Goal: Transaction & Acquisition: Purchase product/service

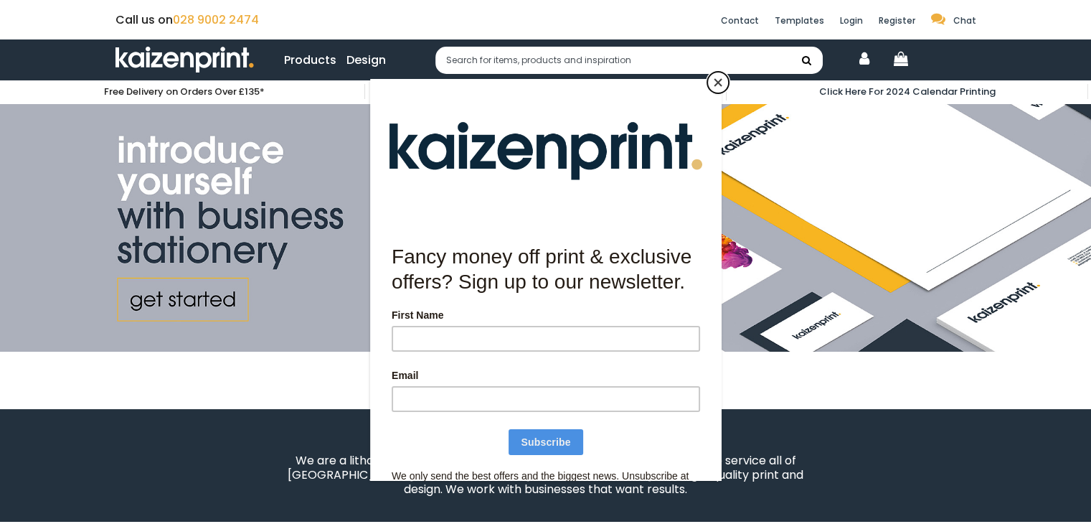
click at [717, 83] on button "Close" at bounding box center [718, 83] width 22 height 22
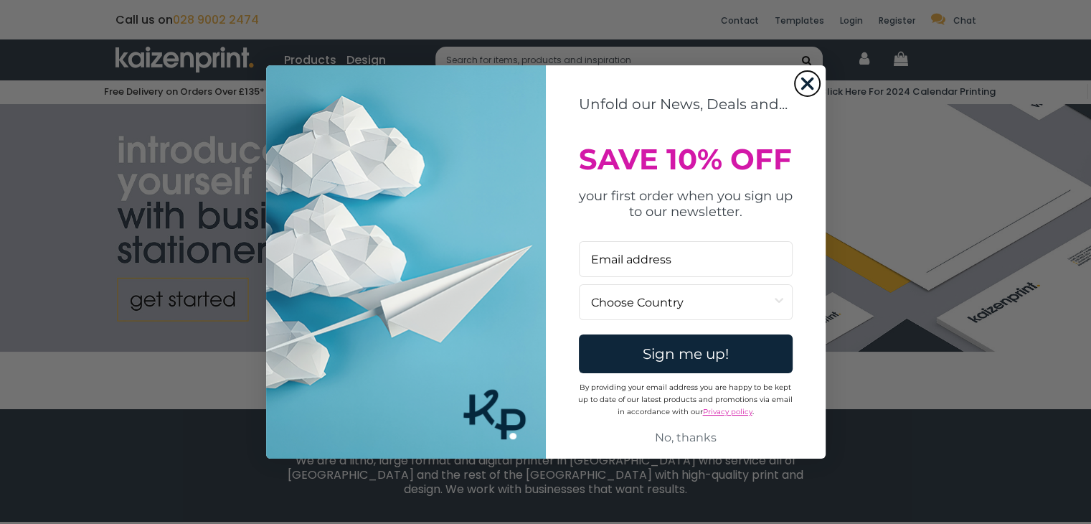
click at [809, 78] on circle "Close dialog" at bounding box center [807, 84] width 24 height 24
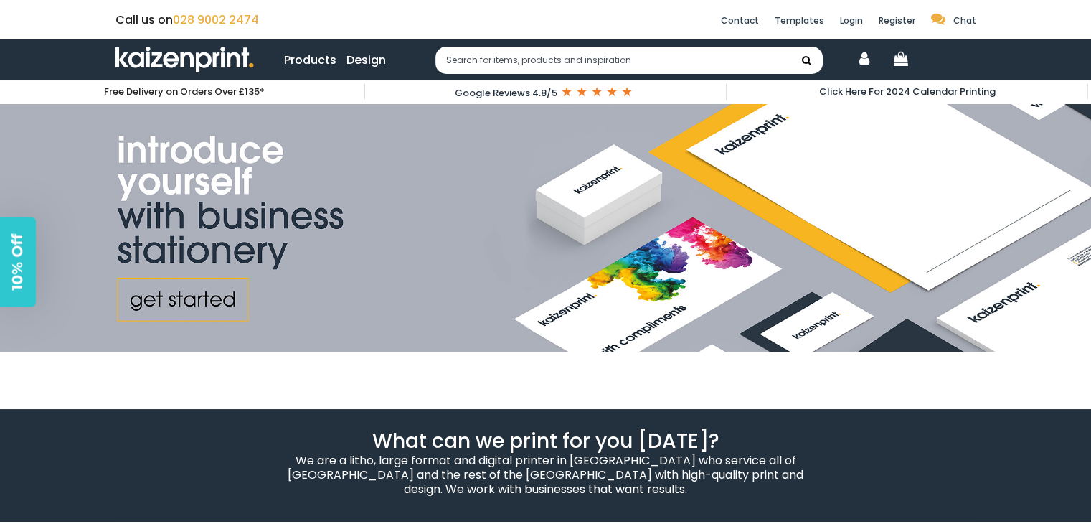
click at [307, 67] on link "Products" at bounding box center [310, 60] width 52 height 18
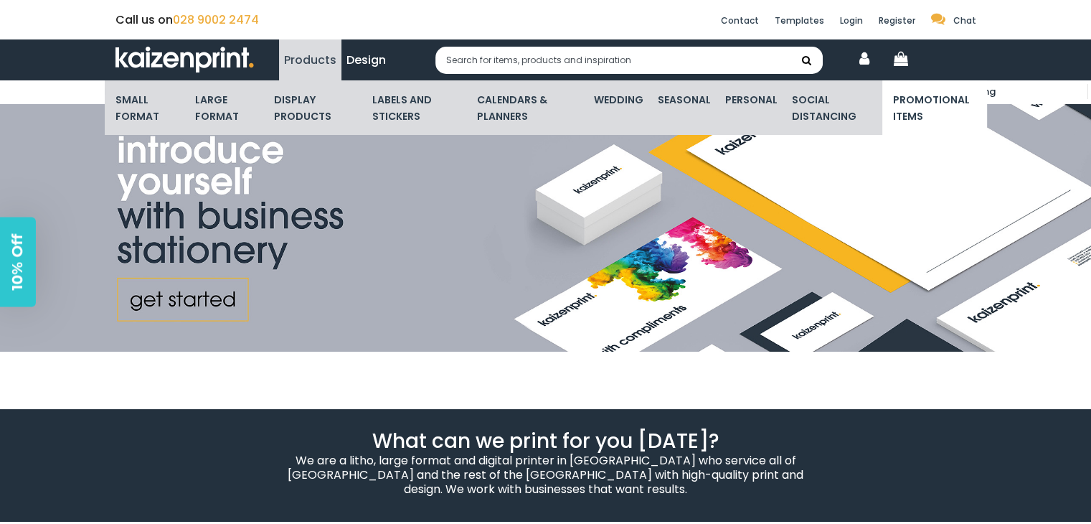
click at [921, 95] on link "Promotional Items" at bounding box center [931, 108] width 77 height 52
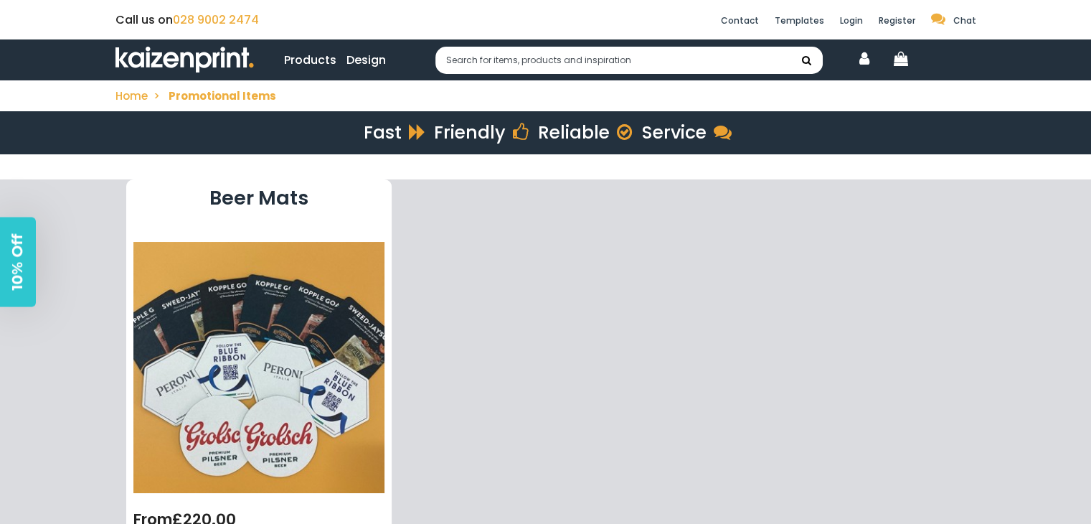
click at [313, 54] on link "Products" at bounding box center [310, 60] width 52 height 18
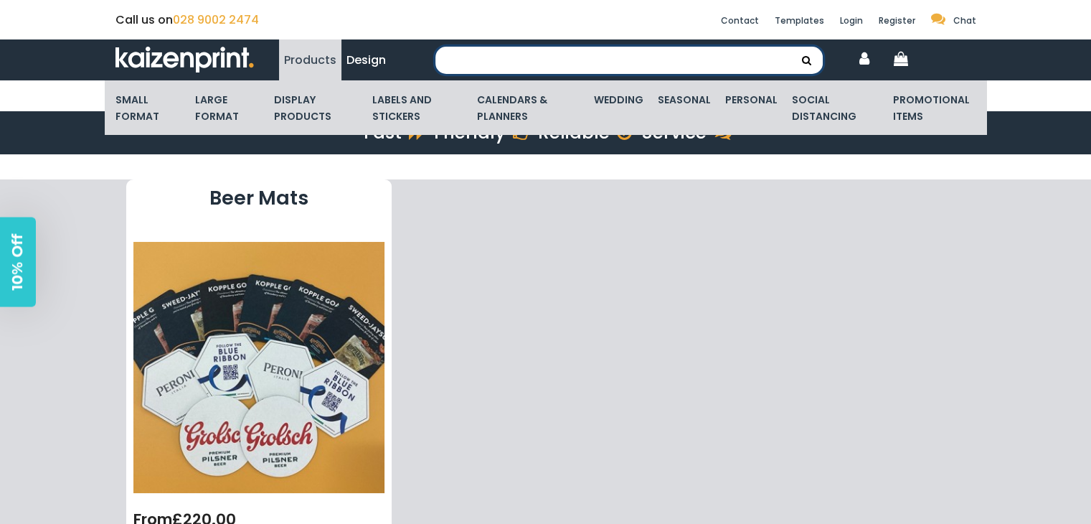
click at [533, 62] on input "text" at bounding box center [629, 60] width 387 height 27
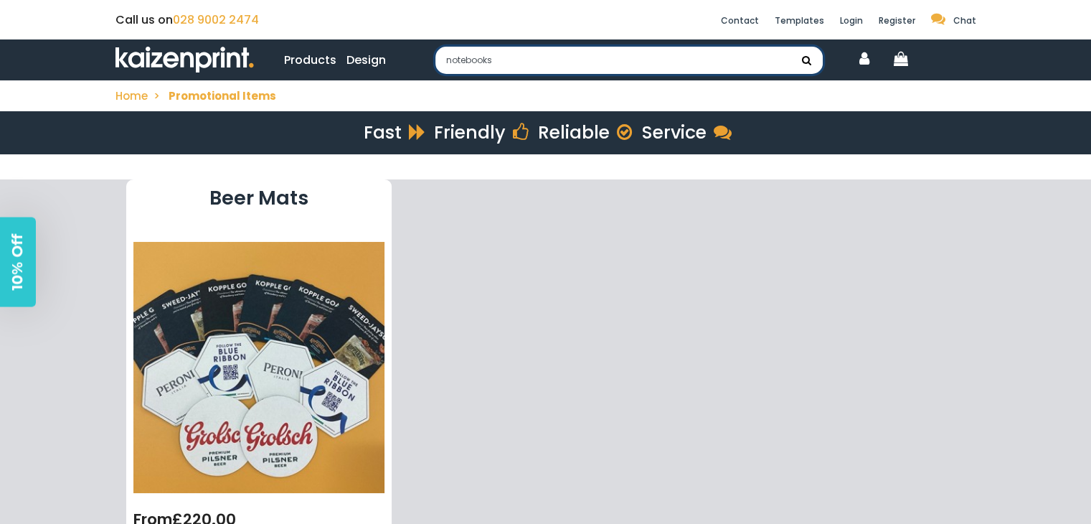
type input "notebooks"
click at [791, 47] on button "submit" at bounding box center [807, 60] width 32 height 27
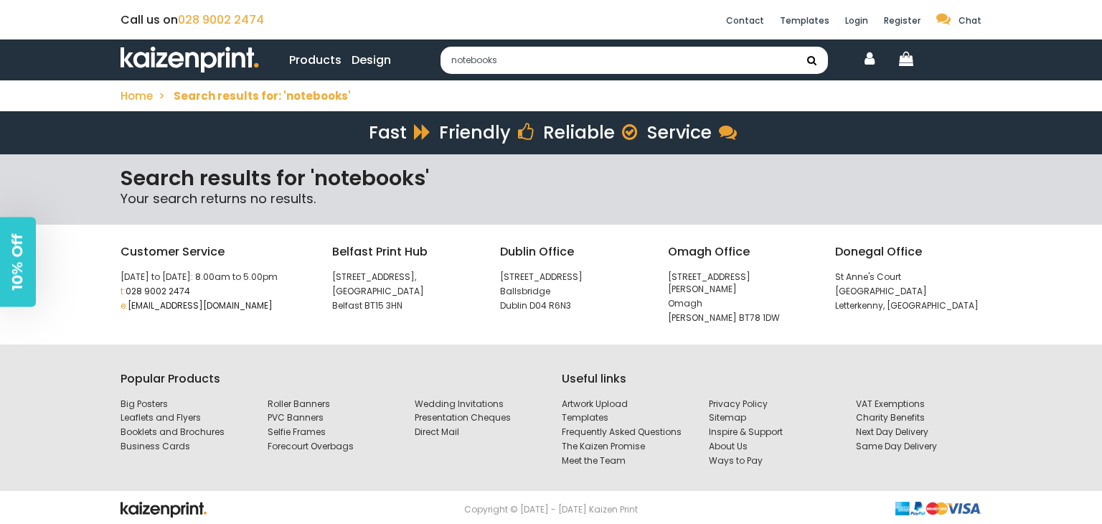
click at [301, 62] on link "Products" at bounding box center [315, 60] width 52 height 18
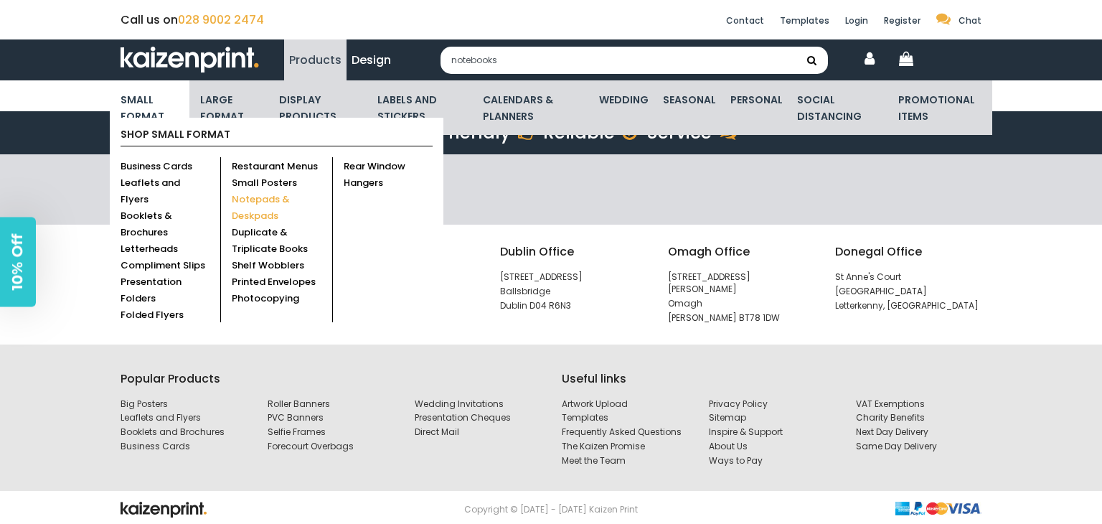
click at [246, 196] on link "Notepads & Deskpads" at bounding box center [261, 207] width 58 height 30
